Goal: Transaction & Acquisition: Purchase product/service

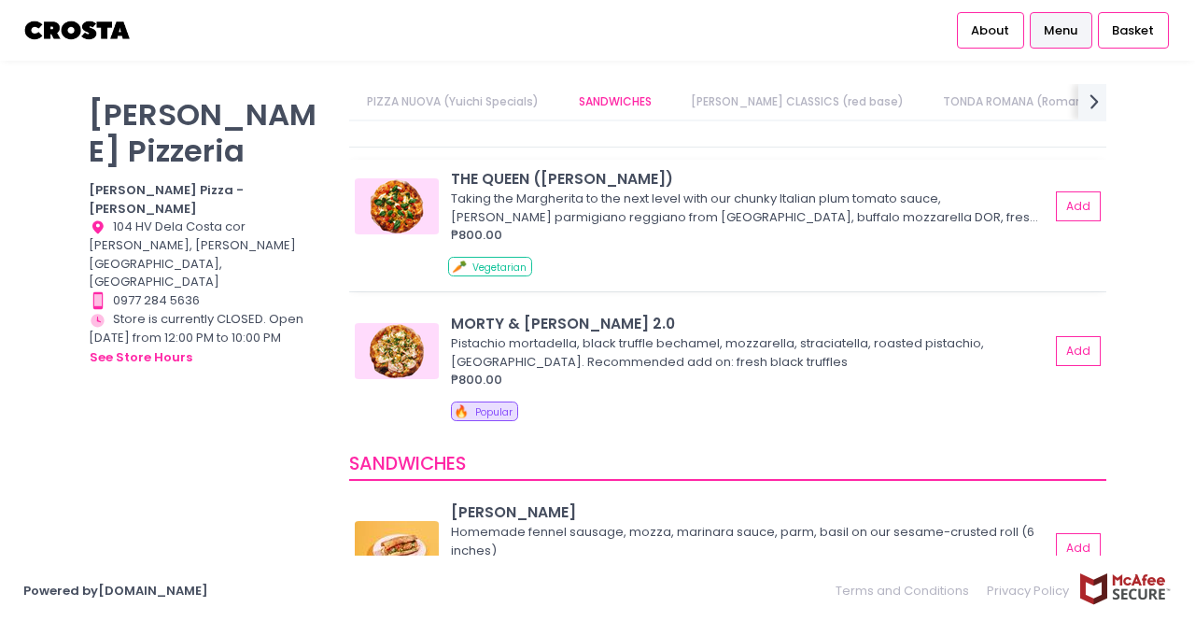
scroll to position [311, 0]
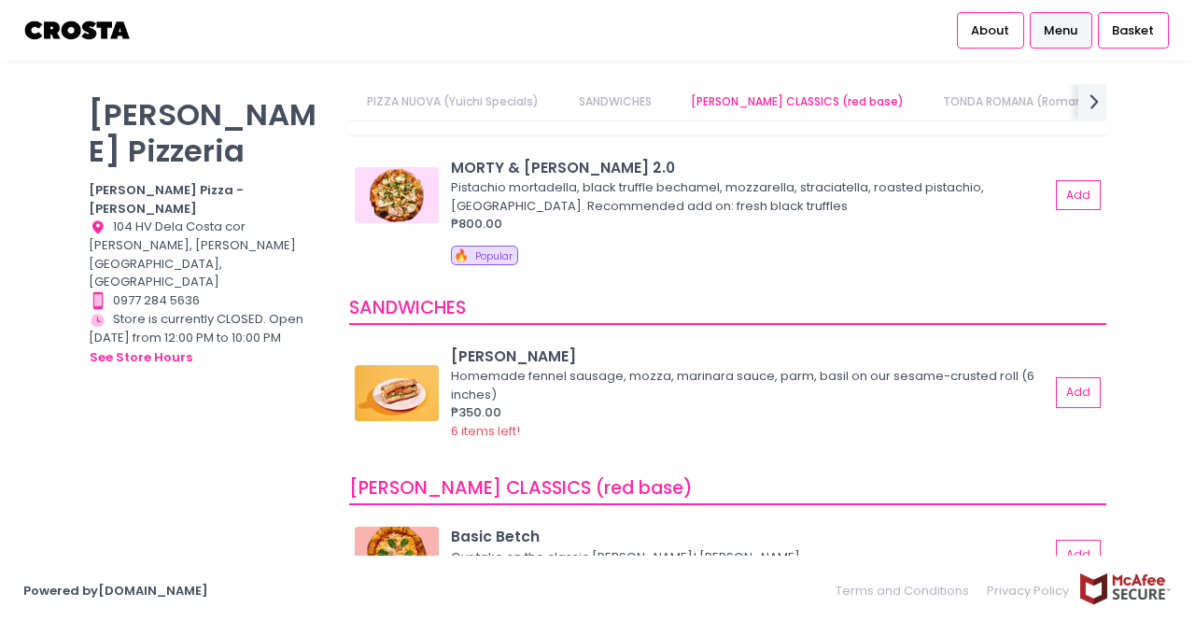
click at [380, 369] on img at bounding box center [397, 393] width 84 height 56
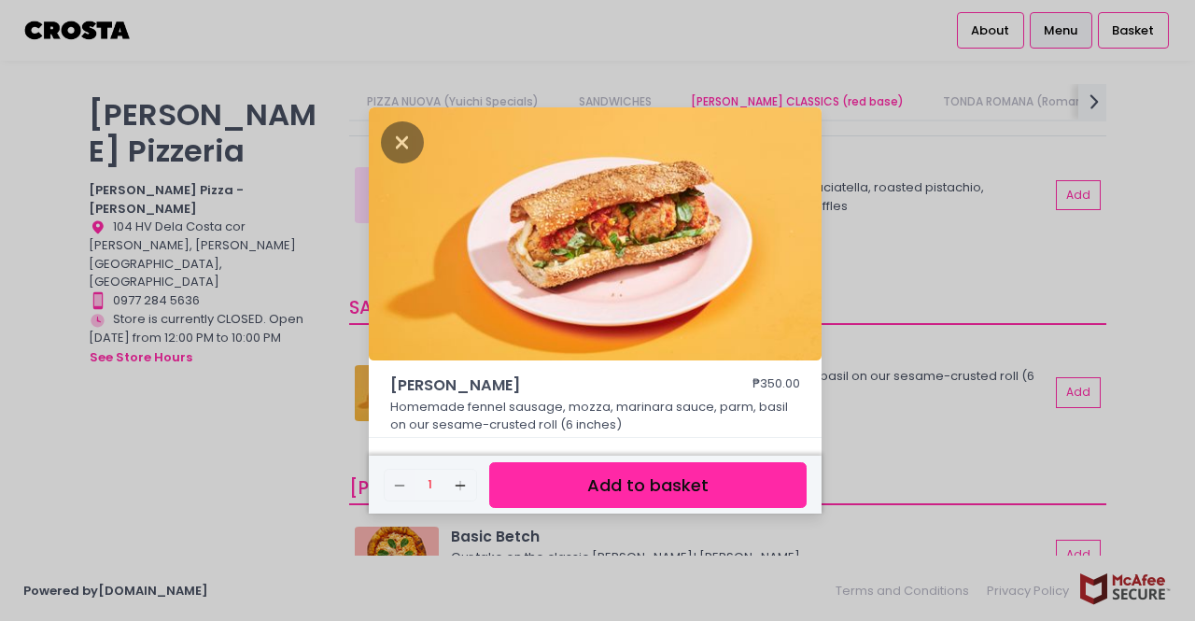
click at [267, 438] on div "HOAGIE ROLL ₱350.00 Homemade fennel sausage, mozza, marinara sauce, parm, basil…" at bounding box center [597, 310] width 1195 height 621
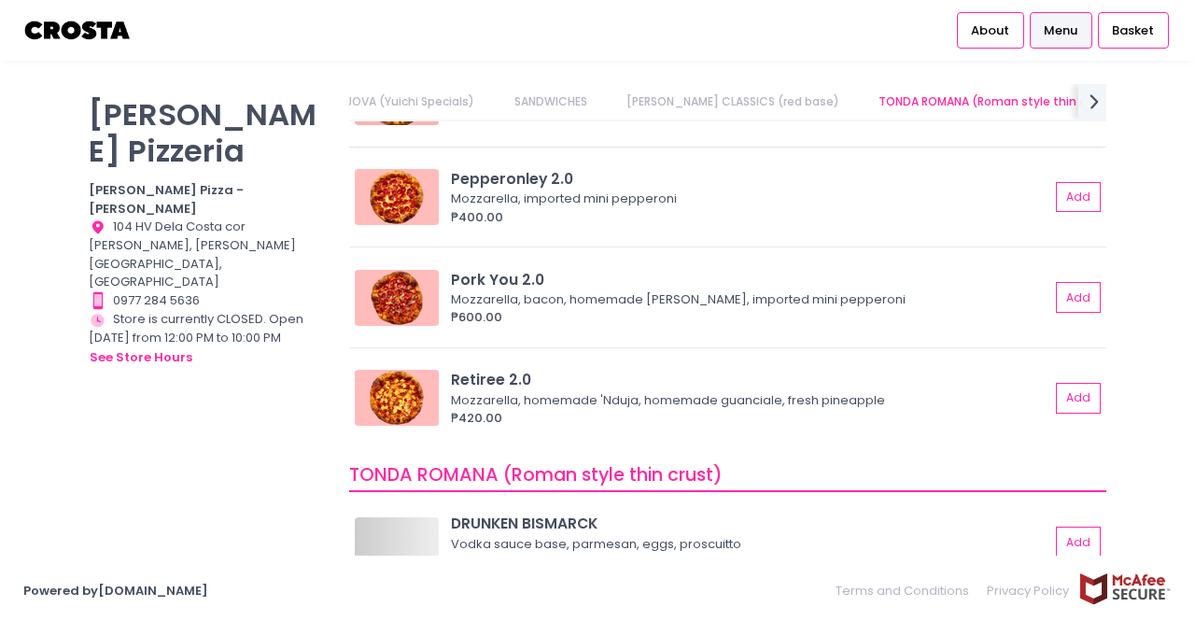
scroll to position [778, 0]
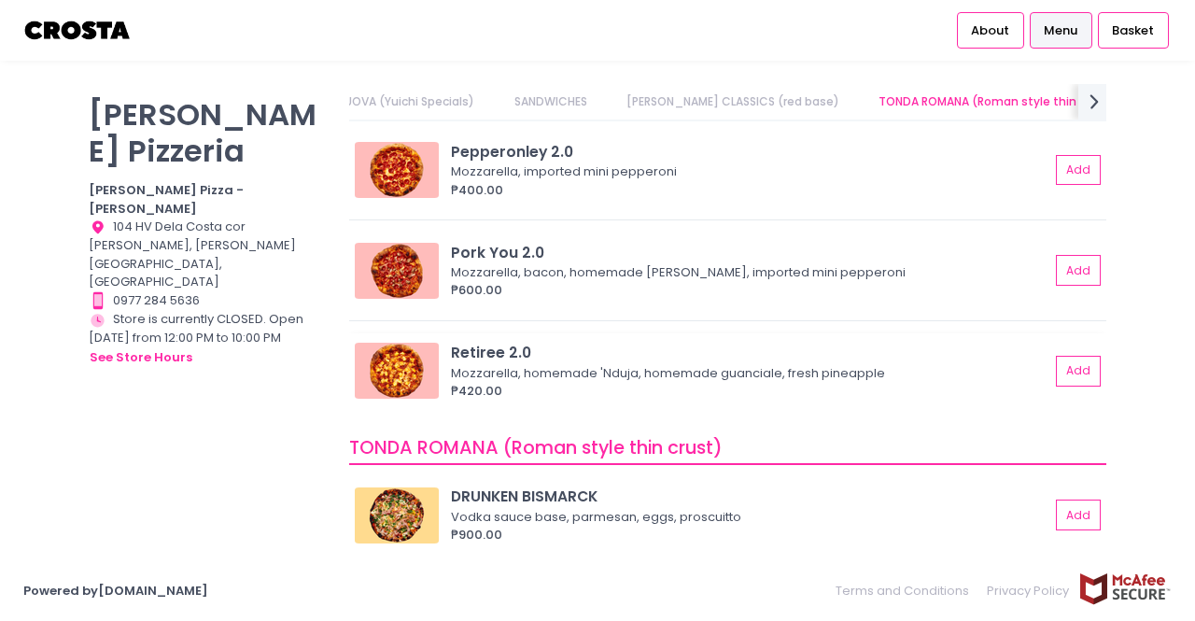
click at [553, 376] on div "Mozzarella, homemade 'Nduja, homemade guanciale, fresh pineapple" at bounding box center [747, 373] width 593 height 19
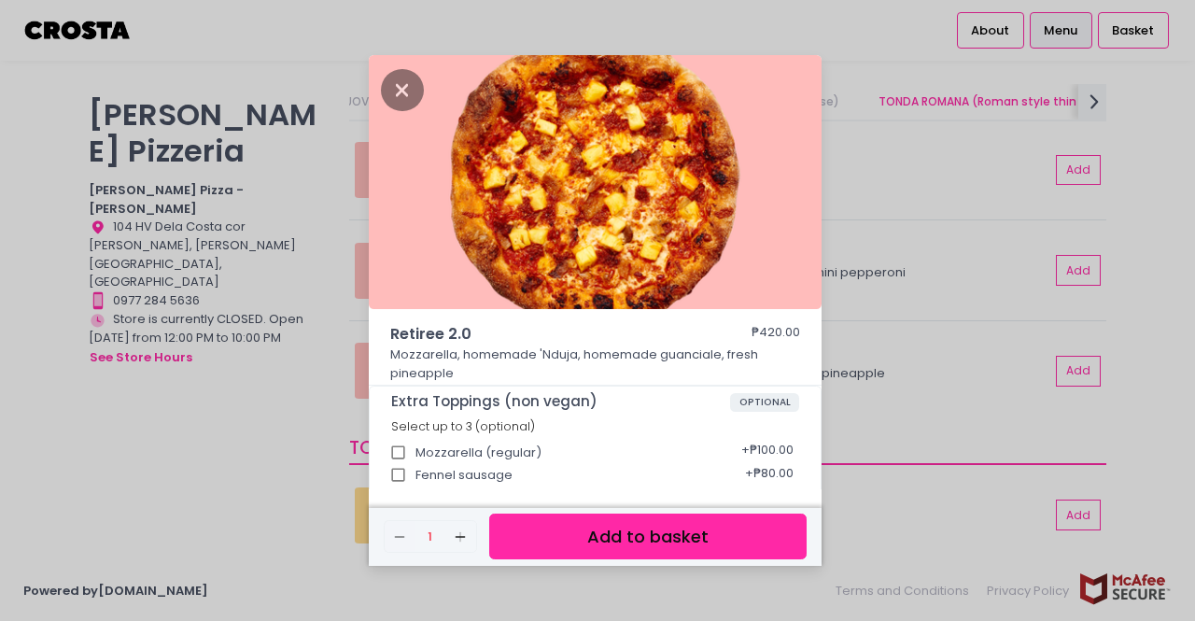
click at [260, 441] on div "Retiree 2.0 ₱420.00 Mozzarella, homemade 'Nduja, homemade guanciale, fresh pine…" at bounding box center [597, 310] width 1195 height 621
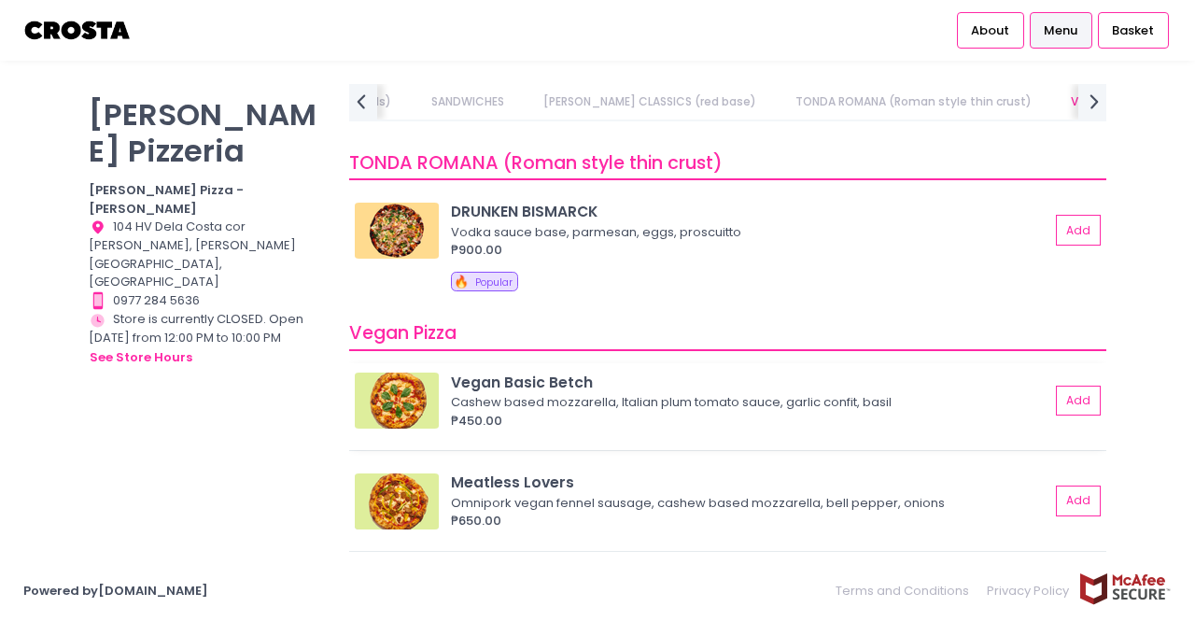
scroll to position [1089, 0]
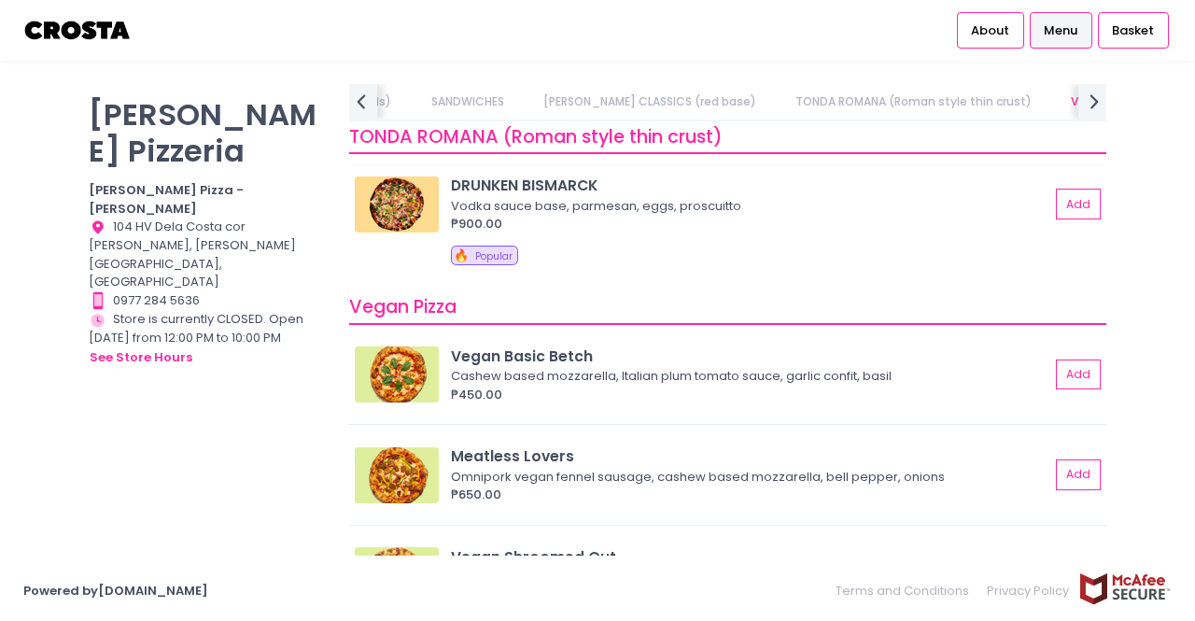
click at [386, 208] on img at bounding box center [397, 204] width 84 height 56
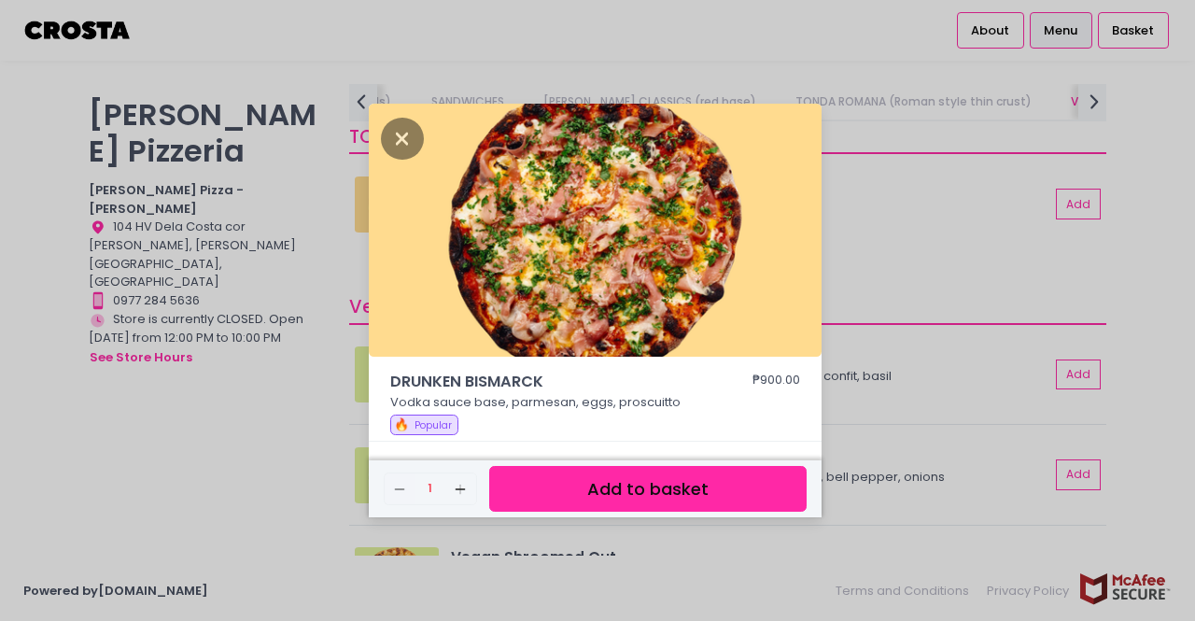
click at [932, 279] on div "DRUNKEN BISMARCK ₱900.00 Vodka sauce base, parmesan, eggs, proscuitto 🔥 Popular…" at bounding box center [597, 310] width 1195 height 621
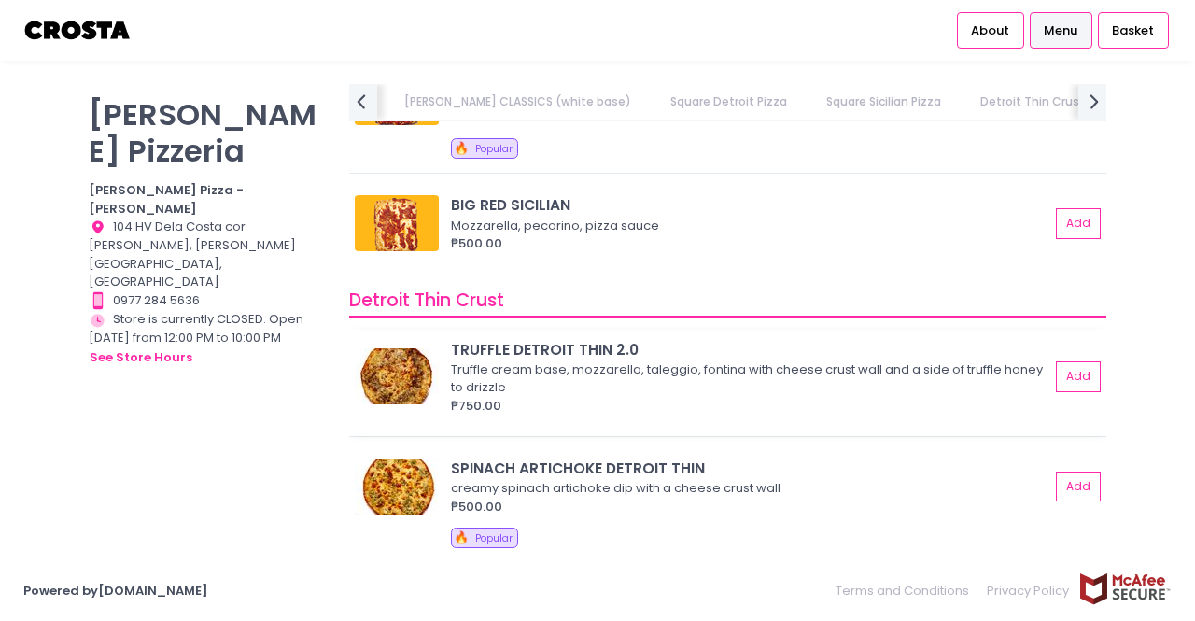
scroll to position [3268, 0]
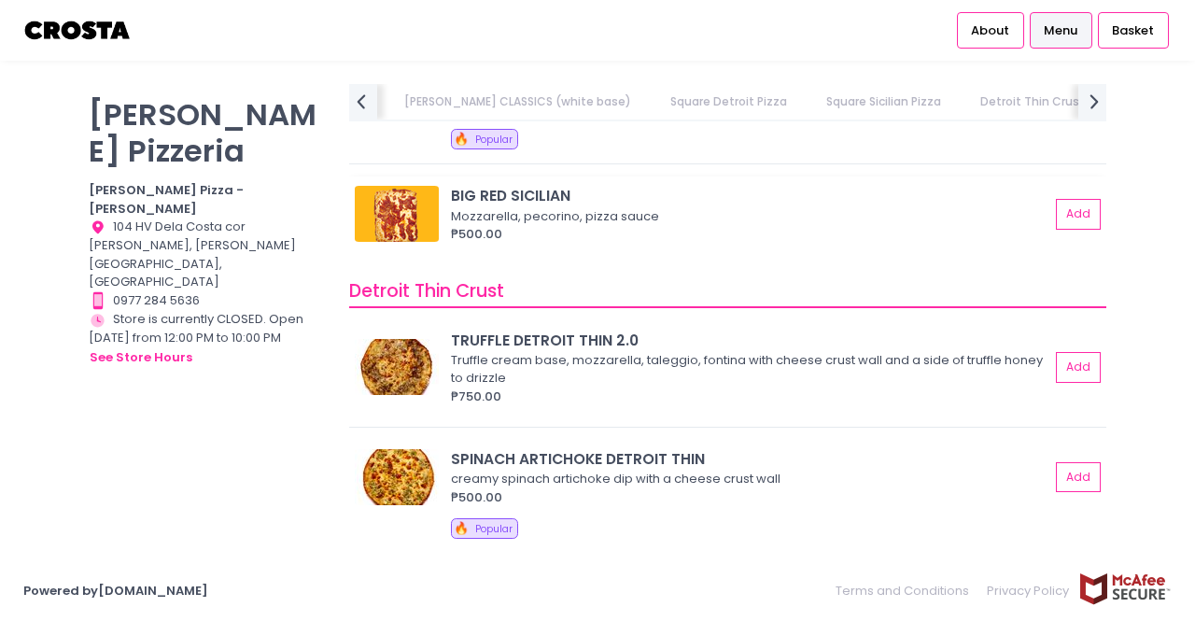
click at [580, 229] on div "₱500.00" at bounding box center [750, 234] width 599 height 19
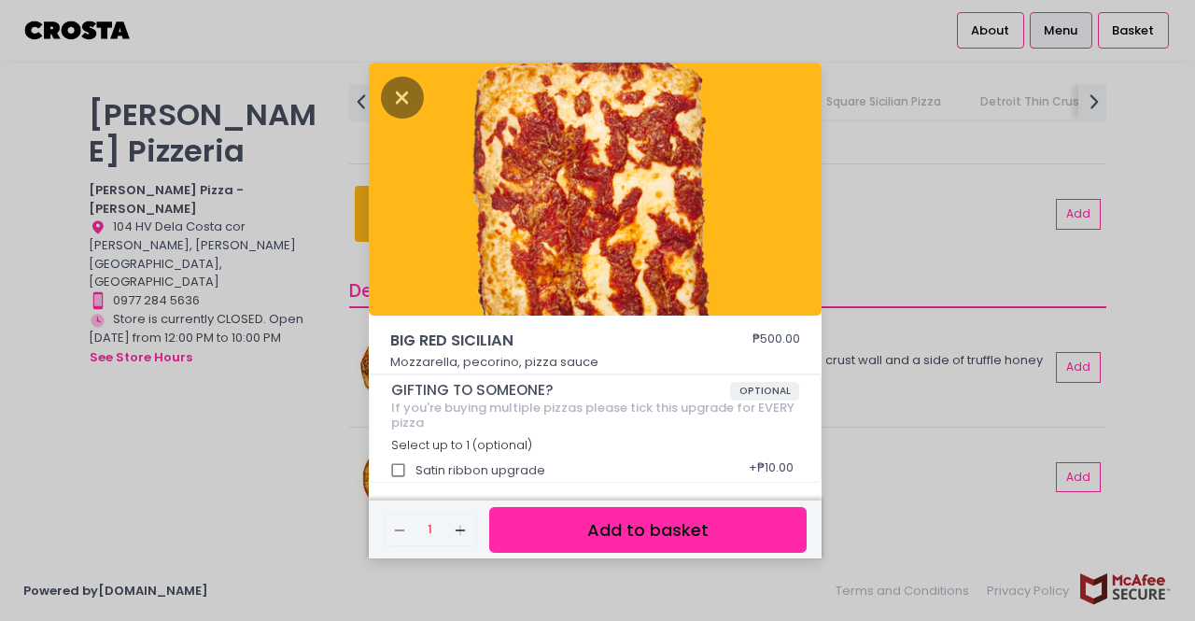
click at [228, 442] on div "BIG RED SICILIAN ₱500.00 Mozzarella, pecorino, pizza sauce GIFTING TO SOMEONE? …" at bounding box center [597, 310] width 1195 height 621
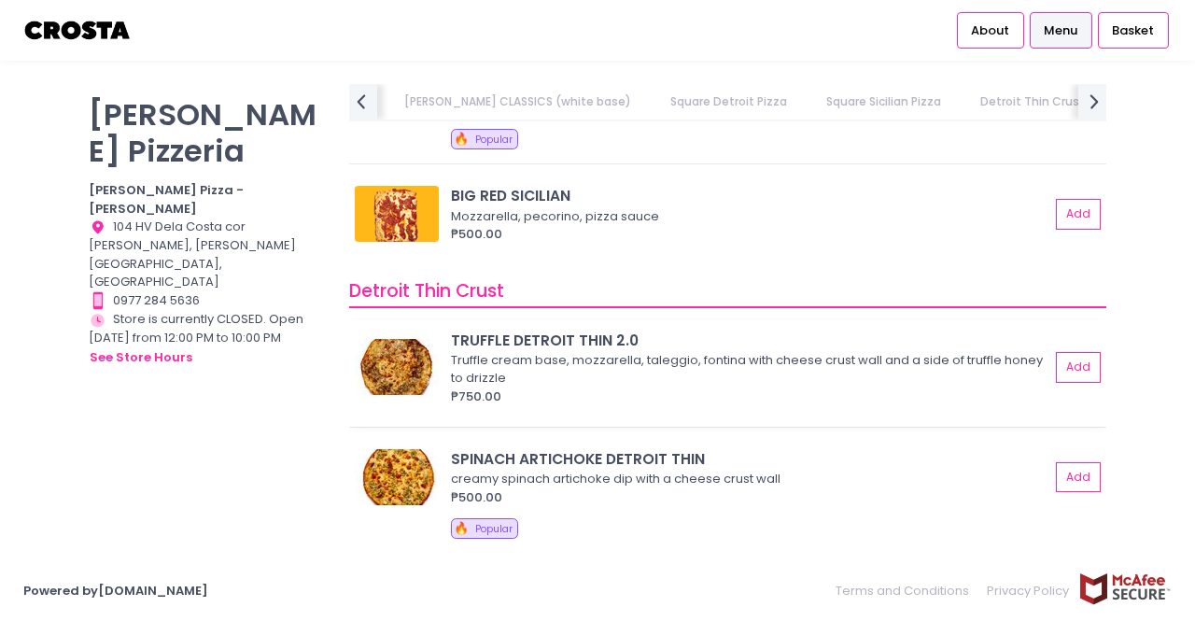
scroll to position [3579, 0]
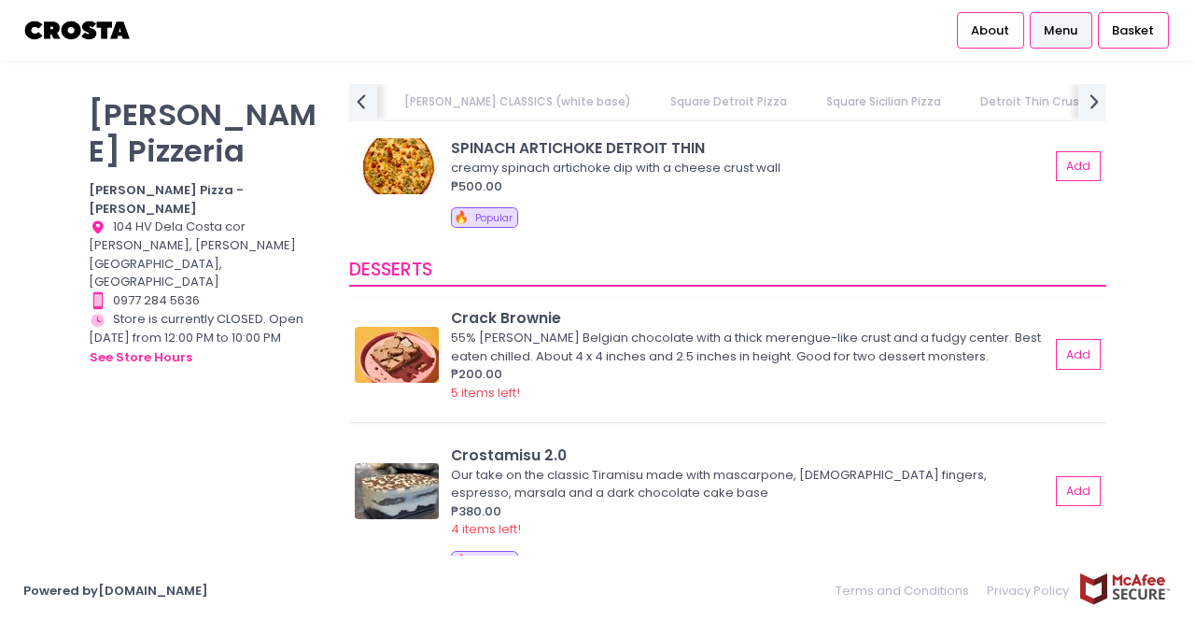
click at [420, 359] on img at bounding box center [397, 355] width 84 height 56
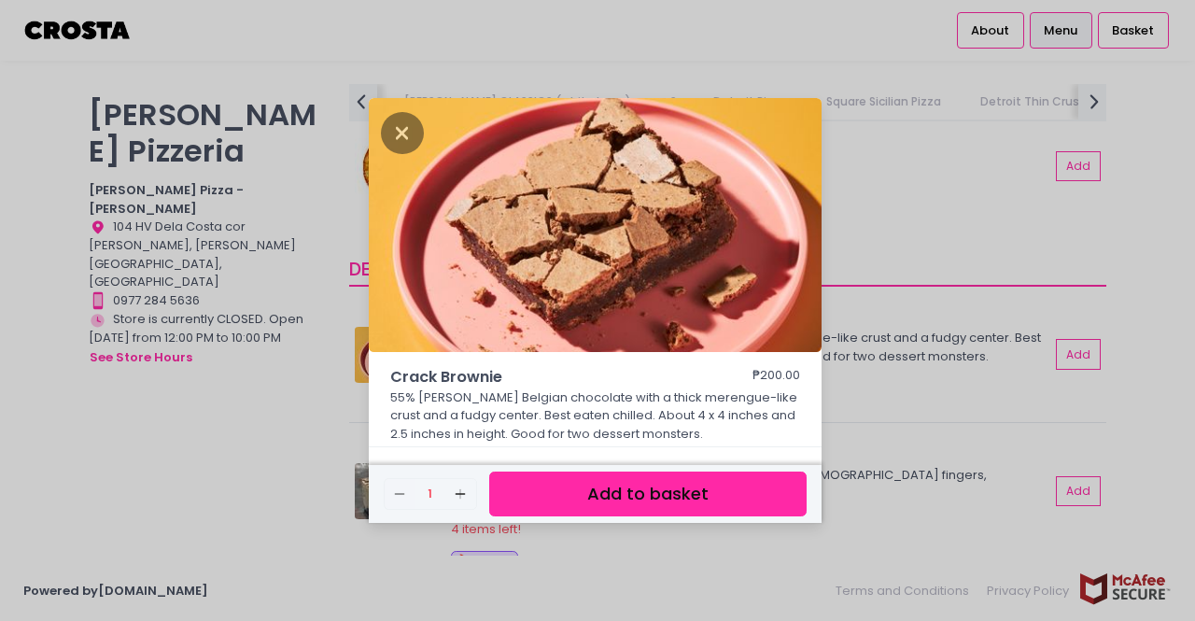
click at [256, 421] on div "Crack Brownie ₱200.00 55% [PERSON_NAME] Belgian chocolate with a thick merengue…" at bounding box center [597, 310] width 1195 height 621
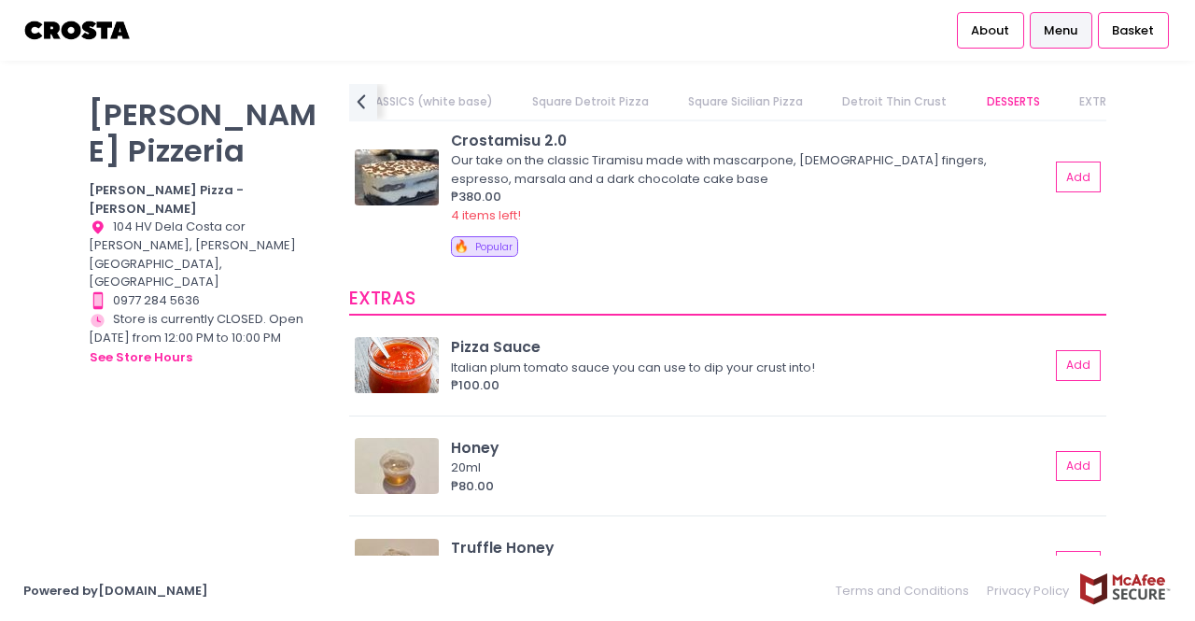
scroll to position [3735, 0]
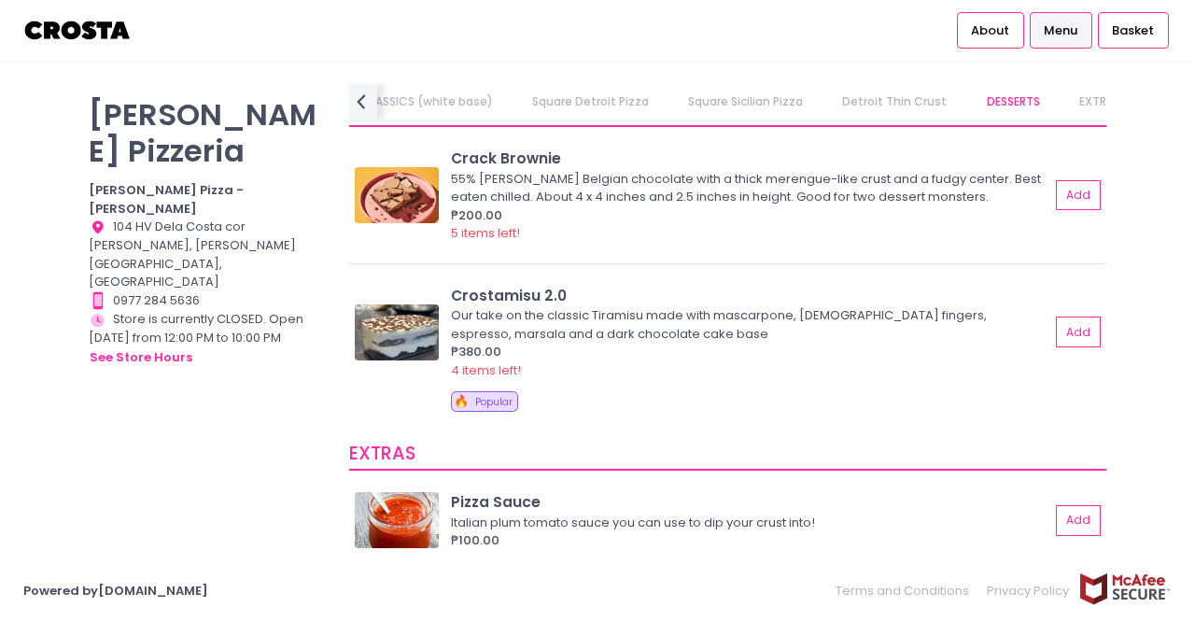
click at [400, 219] on img at bounding box center [397, 195] width 84 height 56
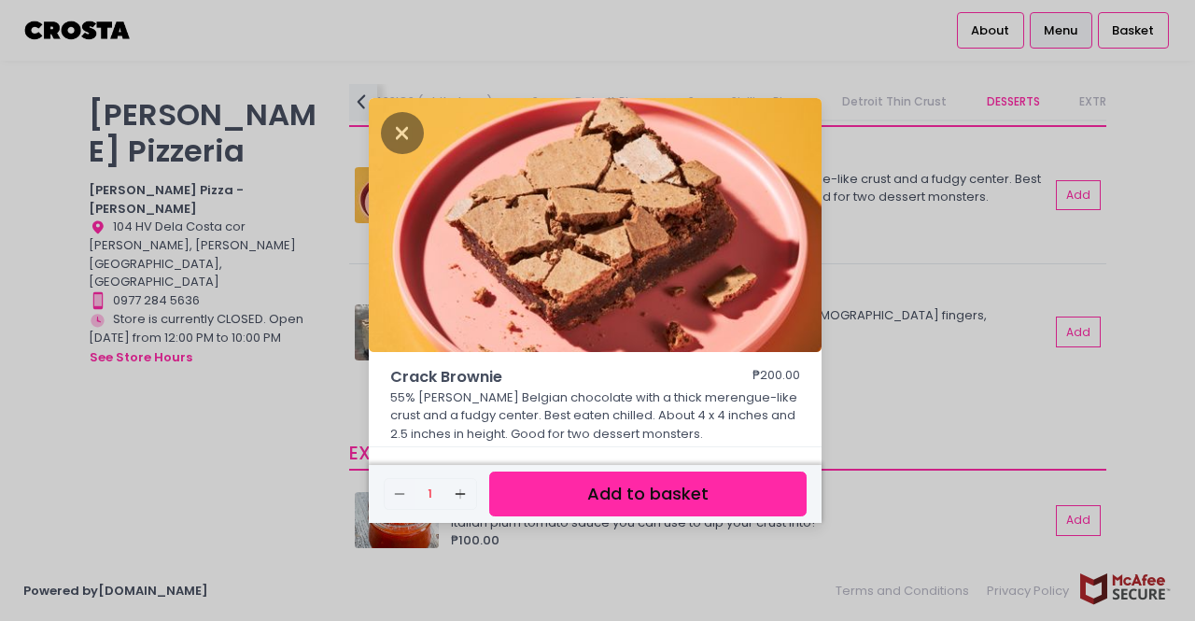
click at [189, 456] on div "Crack Brownie ₱200.00 55% [PERSON_NAME] Belgian chocolate with a thick merengue…" at bounding box center [597, 310] width 1195 height 621
